Goal: Transaction & Acquisition: Purchase product/service

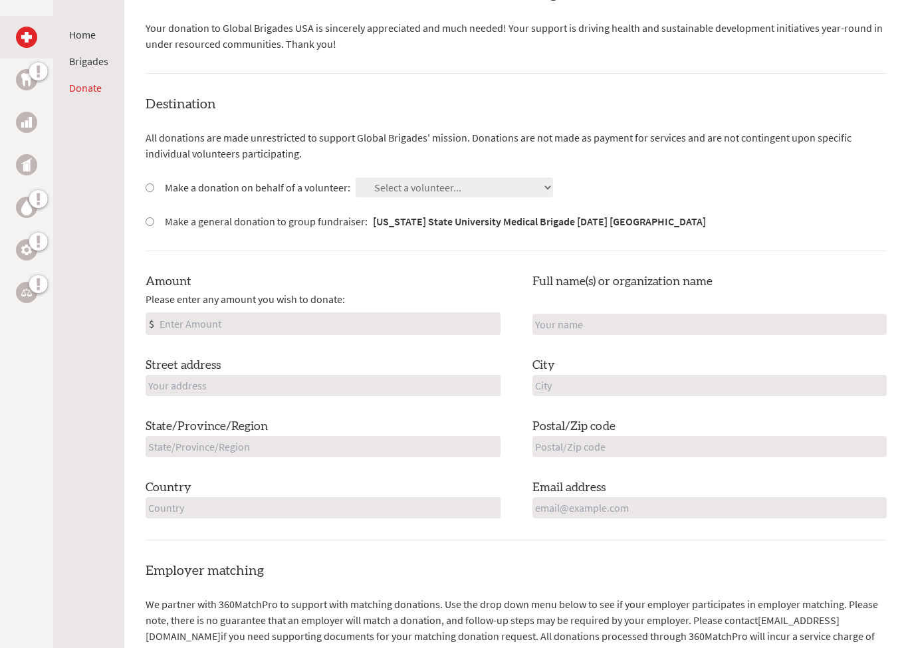
scroll to position [234, 0]
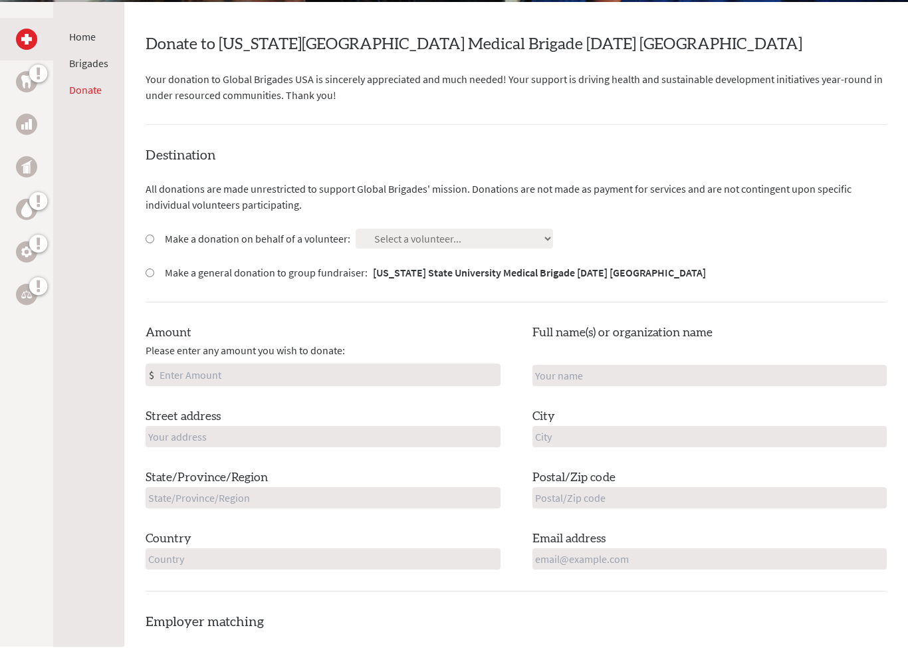
click at [159, 232] on div "Make a donation on behalf of a volunteer:" at bounding box center [248, 240] width 205 height 16
click at [152, 236] on input "Make a donation on behalf of a volunteer:" at bounding box center [150, 240] width 9 height 9
radio input "true"
click at [417, 243] on select "Select a volunteer... [PERSON_NAME] [PERSON_NAME] [PERSON_NAME] [PERSON_NAME] […" at bounding box center [454, 240] width 197 height 20
select select "A1455591-2B65-11F0-B8AC-42010A400003"
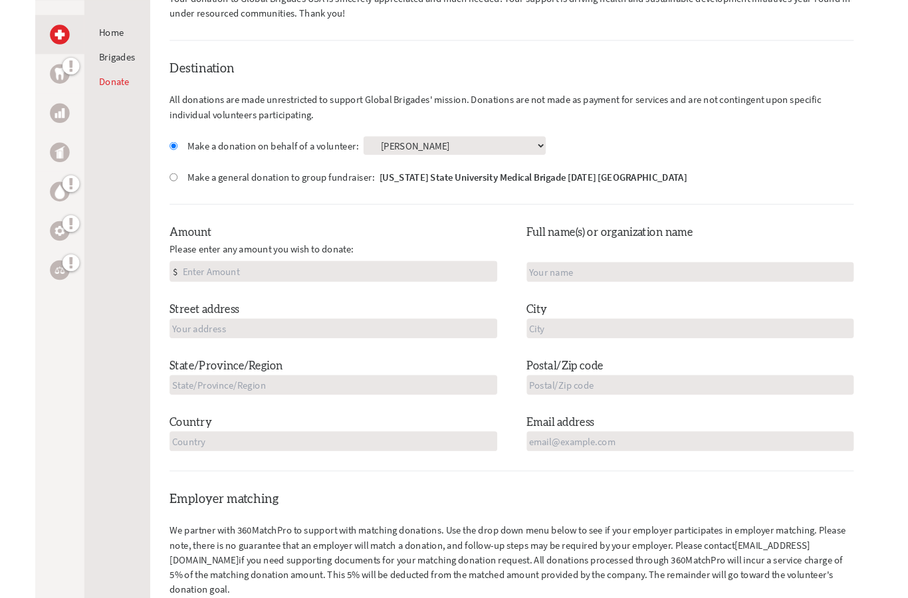
scroll to position [322, 0]
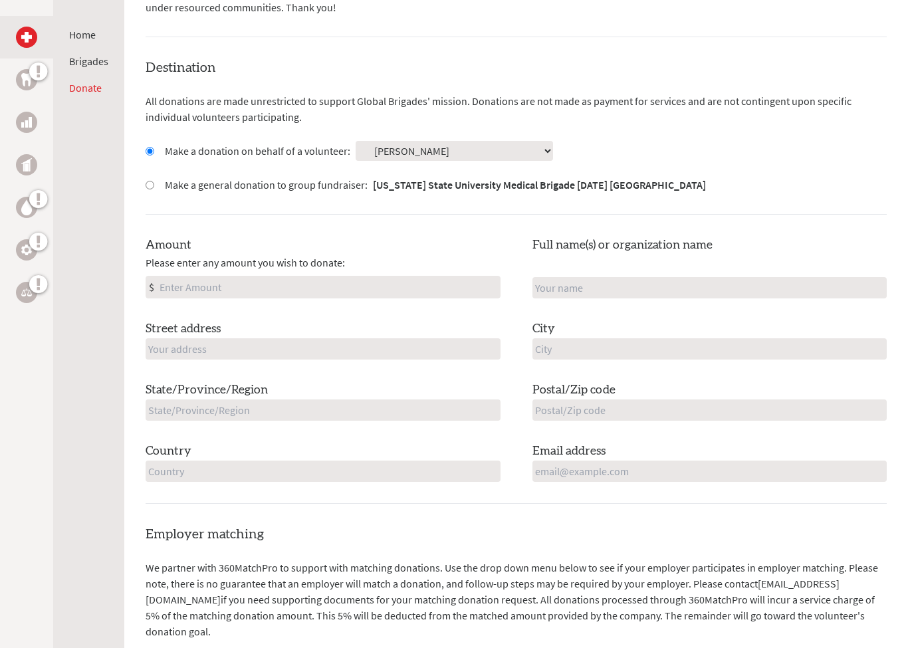
click at [351, 288] on input "Amount" at bounding box center [328, 287] width 343 height 21
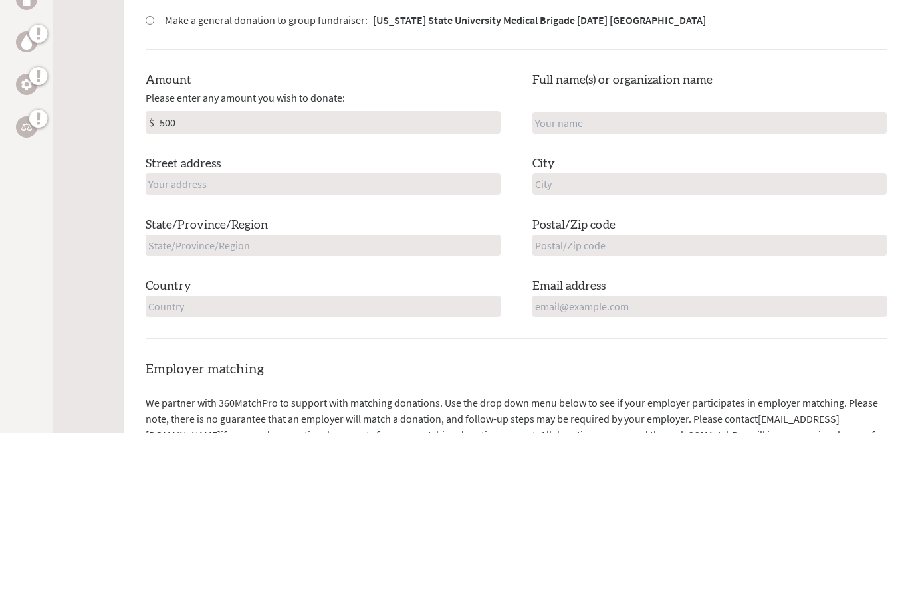
type input "500"
click at [676, 278] on input "text" at bounding box center [709, 288] width 355 height 21
type input "[PERSON_NAME]"
click at [239, 339] on input "text" at bounding box center [323, 349] width 355 height 21
type input "[STREET_ADDRESS][PERSON_NAME]"
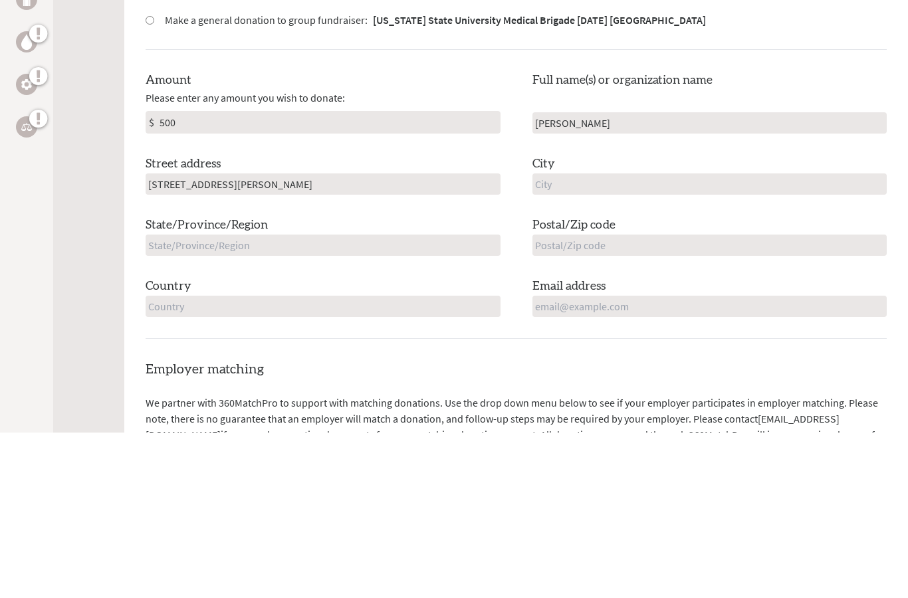
click at [624, 339] on input "text" at bounding box center [709, 349] width 355 height 21
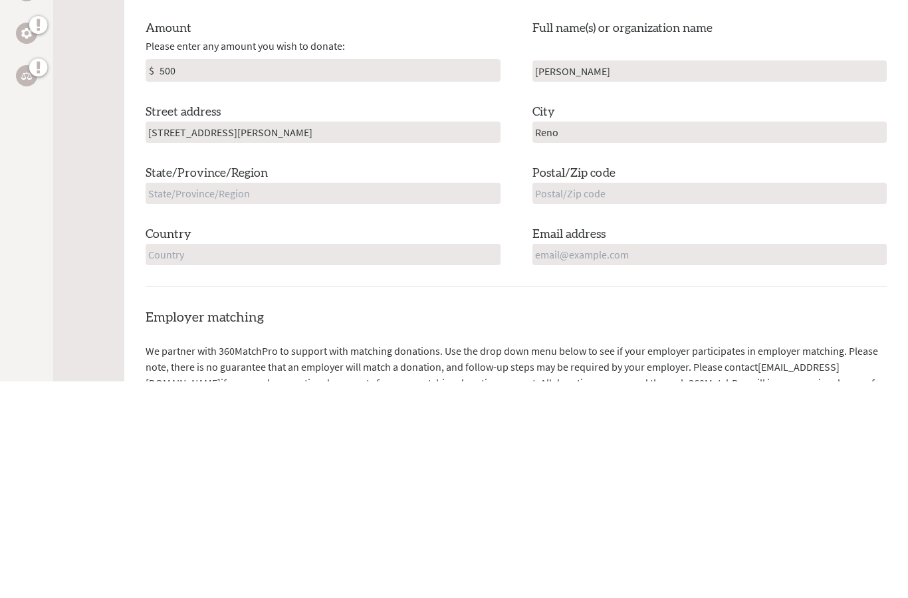
type input "Reno"
click at [416, 400] on input "text" at bounding box center [323, 410] width 355 height 21
type input "[US_STATE]"
click at [611, 400] on input "text" at bounding box center [709, 410] width 355 height 21
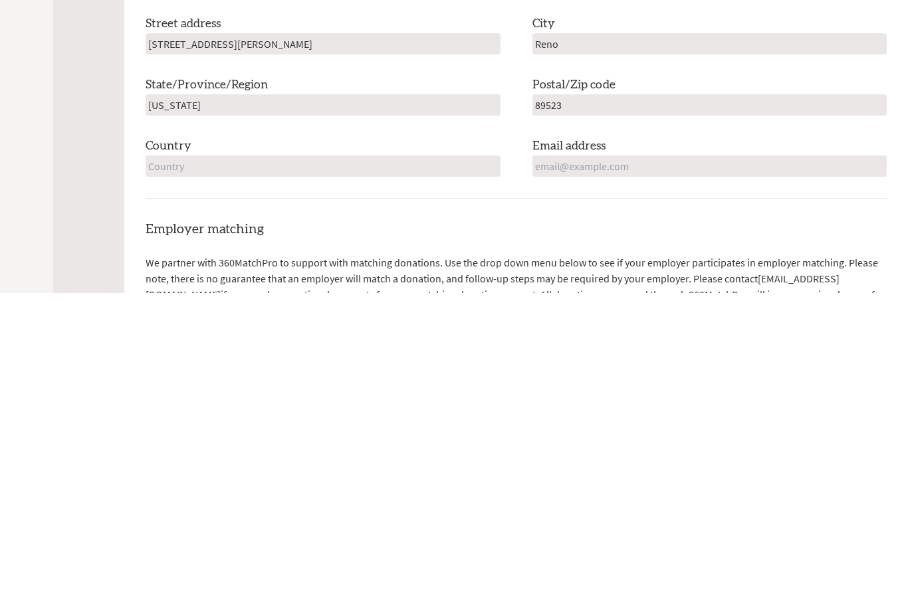
type input "89523"
click at [424, 461] on input "text" at bounding box center [323, 471] width 355 height 21
type input "[GEOGRAPHIC_DATA]"
click at [617, 461] on input "email" at bounding box center [709, 471] width 355 height 21
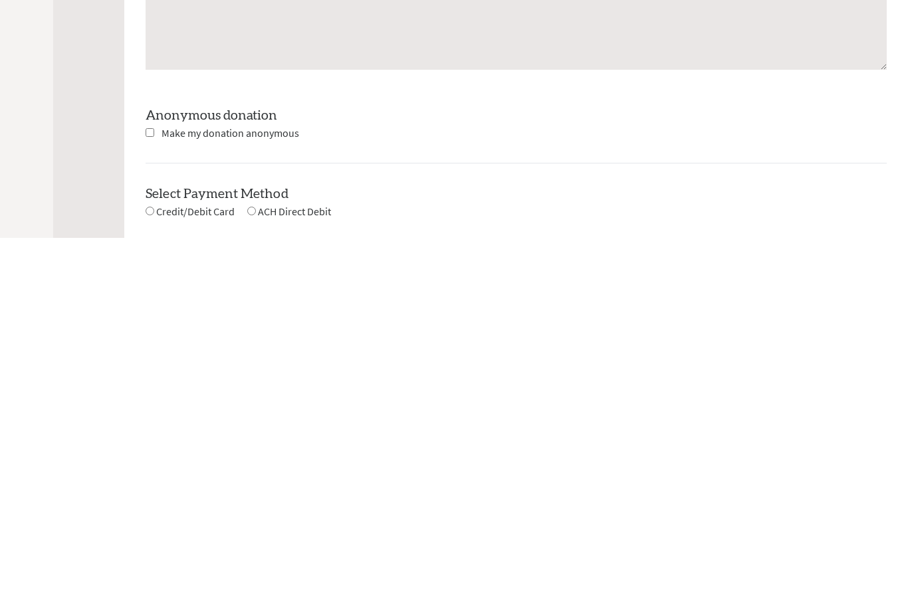
type input "[EMAIL_ADDRESS][DOMAIN_NAME]"
click at [159, 127] on div "Employer matching We partner with 360MatchPro to support with matching donation…" at bounding box center [516, 293] width 741 height 576
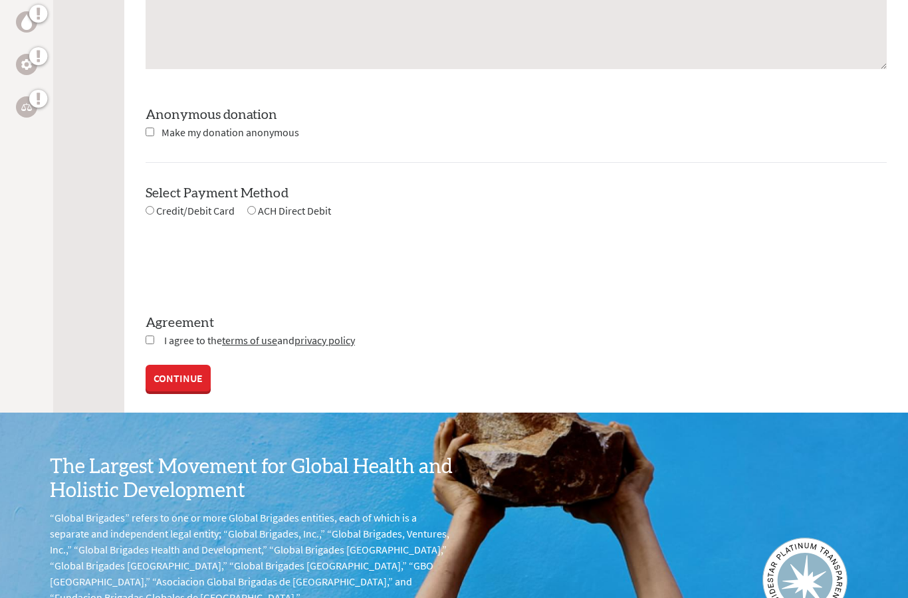
click at [154, 128] on input "checkbox" at bounding box center [150, 132] width 9 height 9
checkbox input "true"
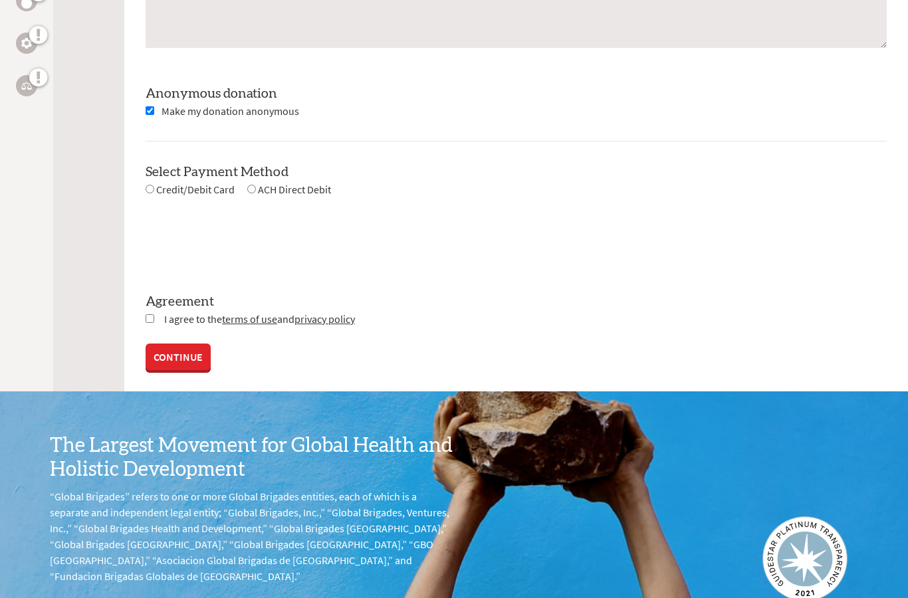
scroll to position [1234, 0]
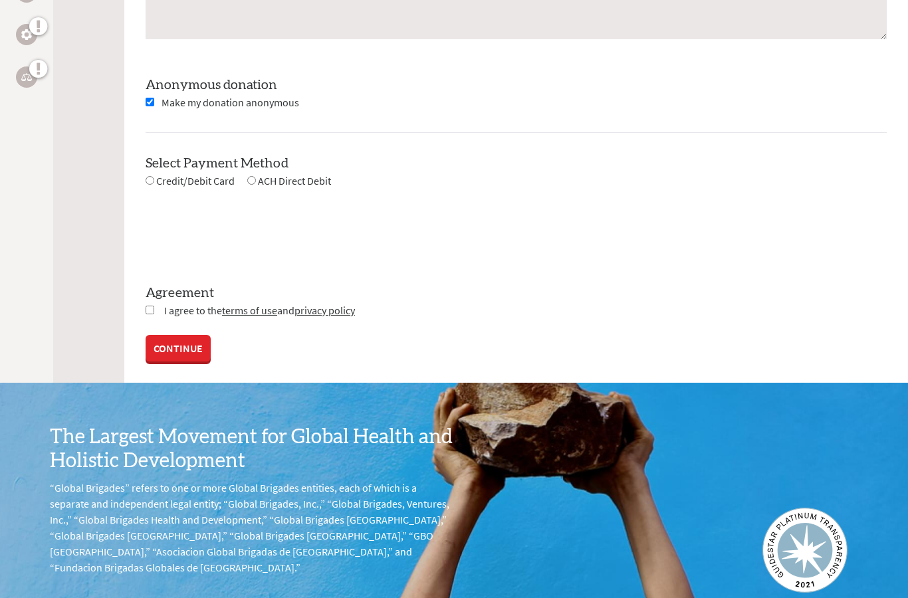
click at [154, 178] on input "radio" at bounding box center [150, 180] width 9 height 9
radio input "true"
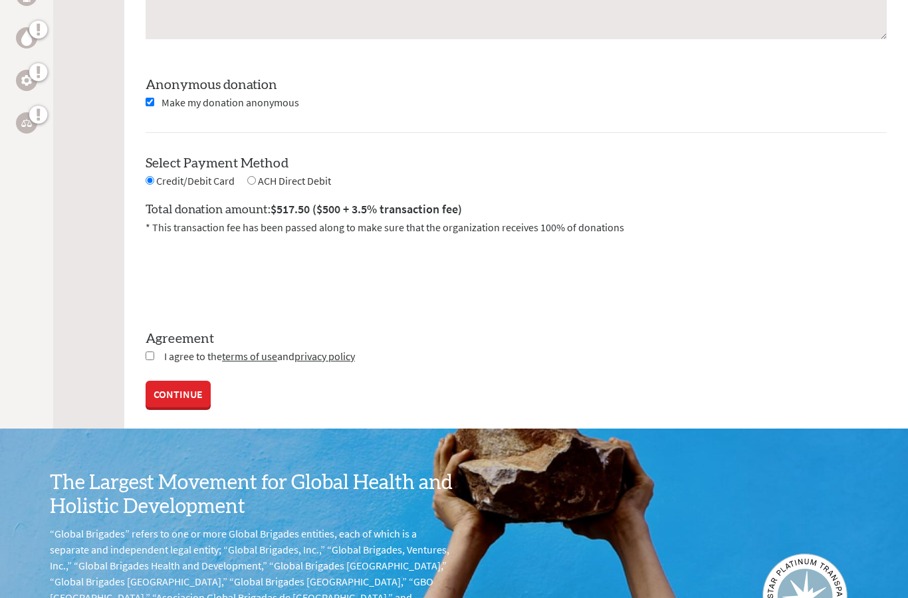
click at [154, 352] on input "checkbox" at bounding box center [150, 356] width 9 height 9
checkbox input "true"
click at [179, 396] on link "CONTINUE" at bounding box center [178, 394] width 65 height 27
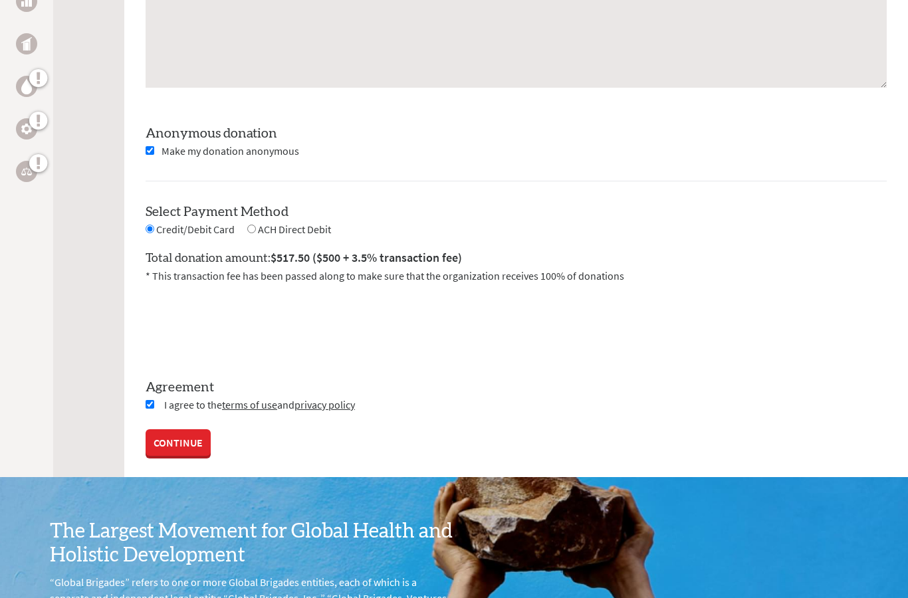
scroll to position [1186, 0]
click at [177, 433] on link "CONTINUE" at bounding box center [178, 442] width 65 height 27
